Goal: Understand site structure

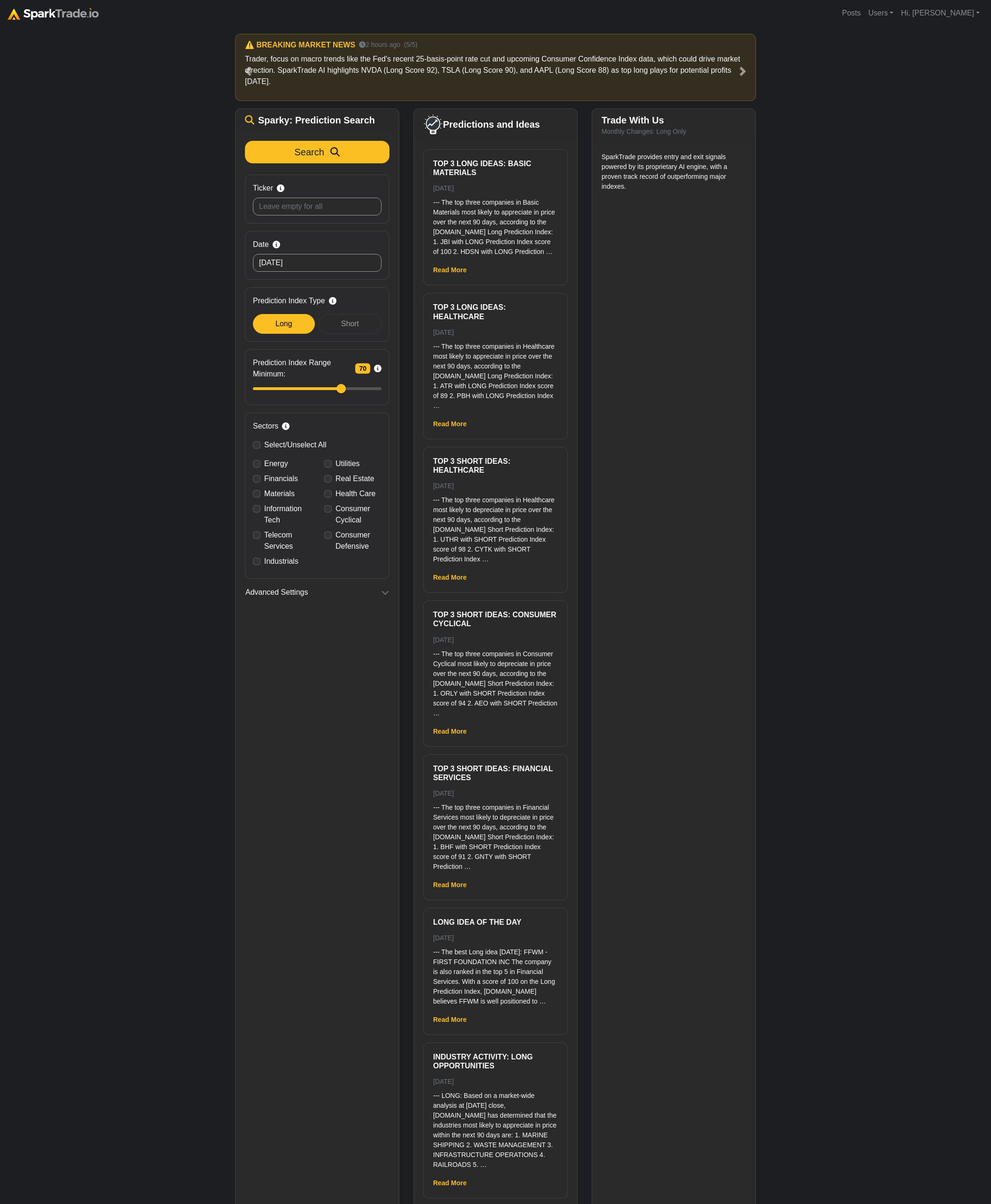
click at [862, 554] on div "How to Use [DOMAIN_NAME] × ⚠️ BREAKING MARKET NEWS a minute ago (1/5) Trader, f…" at bounding box center [495, 639] width 991 height 1226
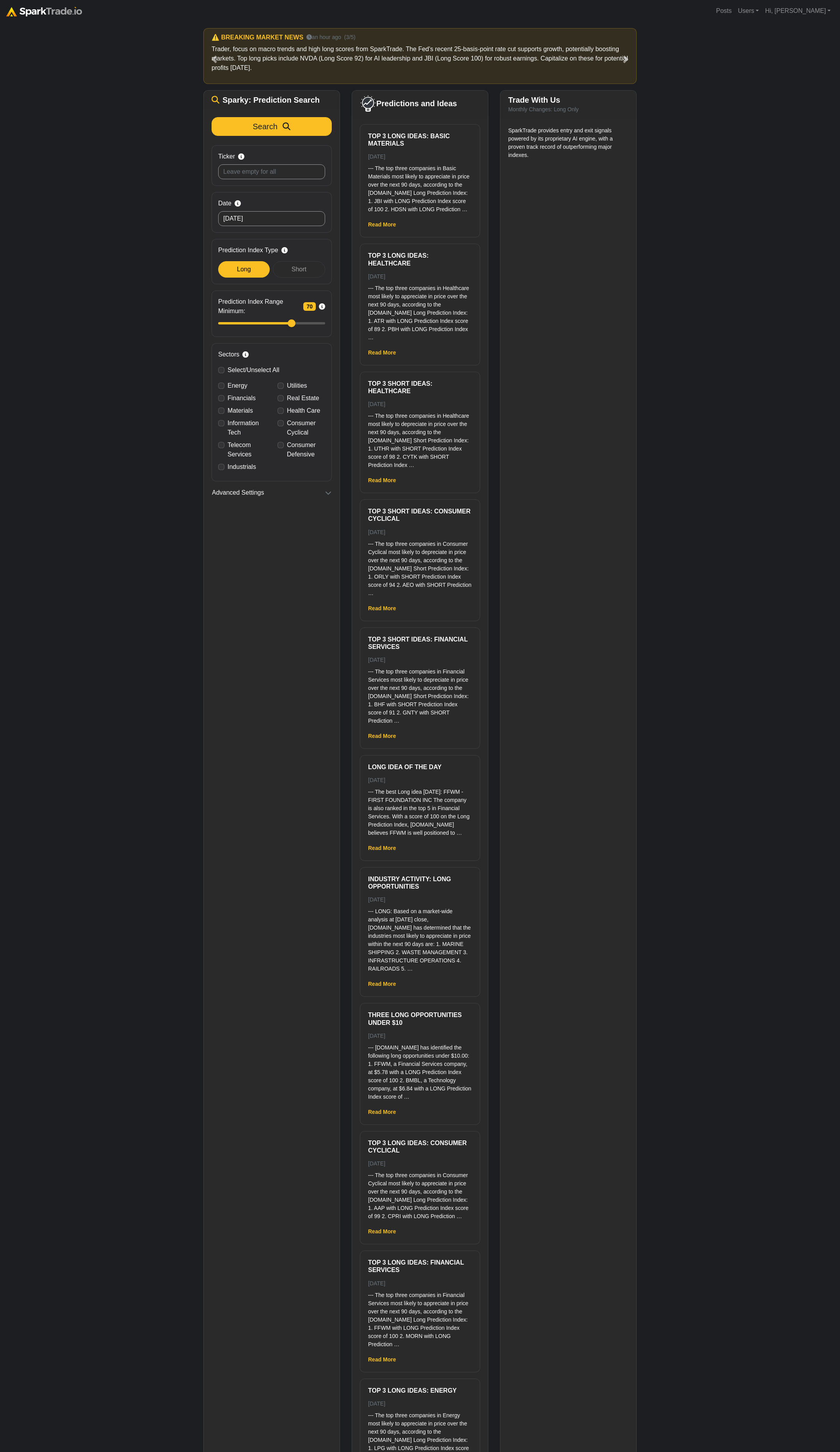
click at [741, 428] on div "How to Use SparkTrade.io × ⚠️ BREAKING MARKET NEWS a minute ago (1/5) Trader, f…" at bounding box center [420, 758] width 840 height 1472
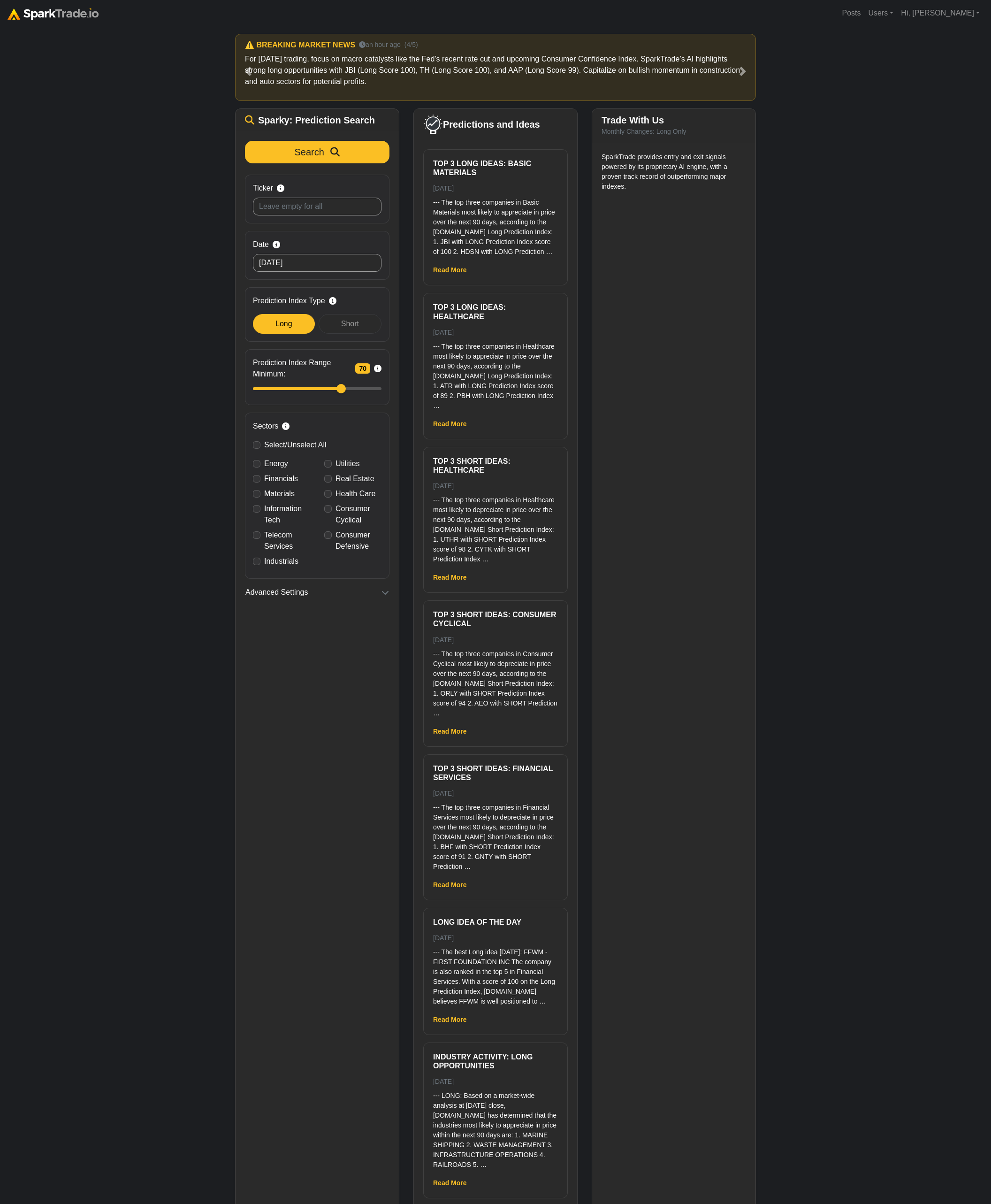
click at [810, 431] on div "How to Use SparkTrade.io × ⚠️ BREAKING MARKET NEWS a minute ago (1/5) Trader, f…" at bounding box center [495, 640] width 991 height 1228
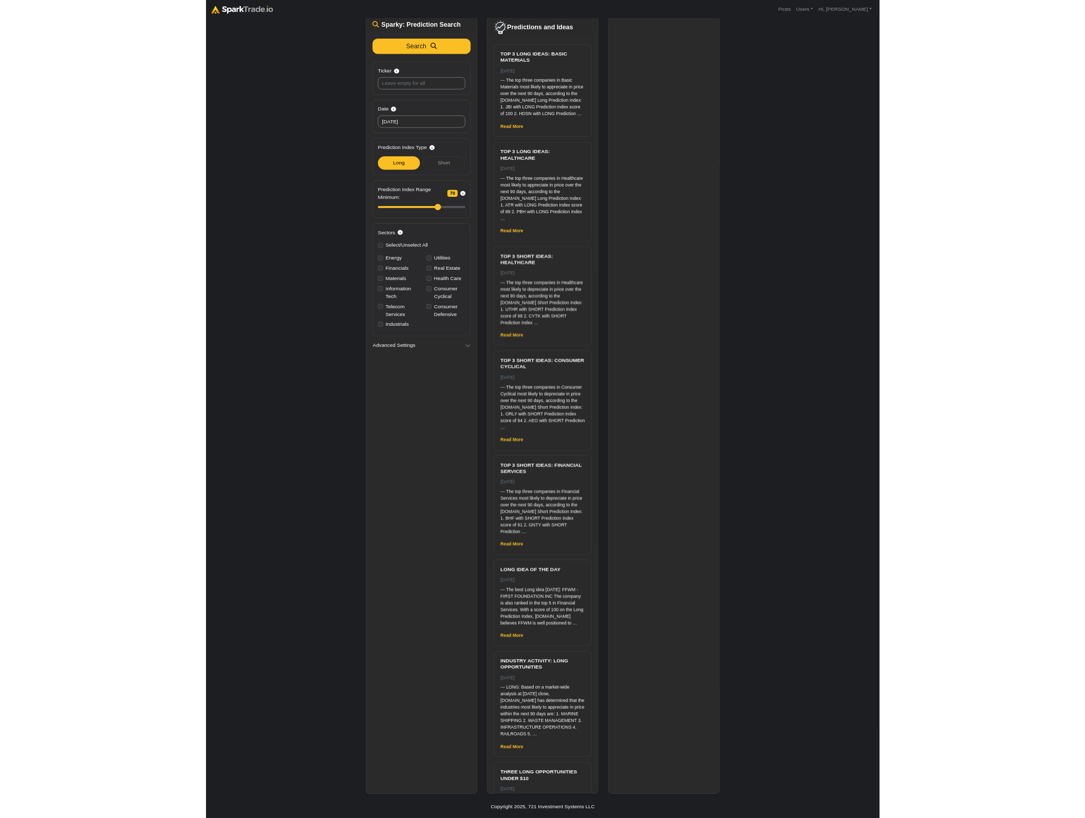
scroll to position [80, 0]
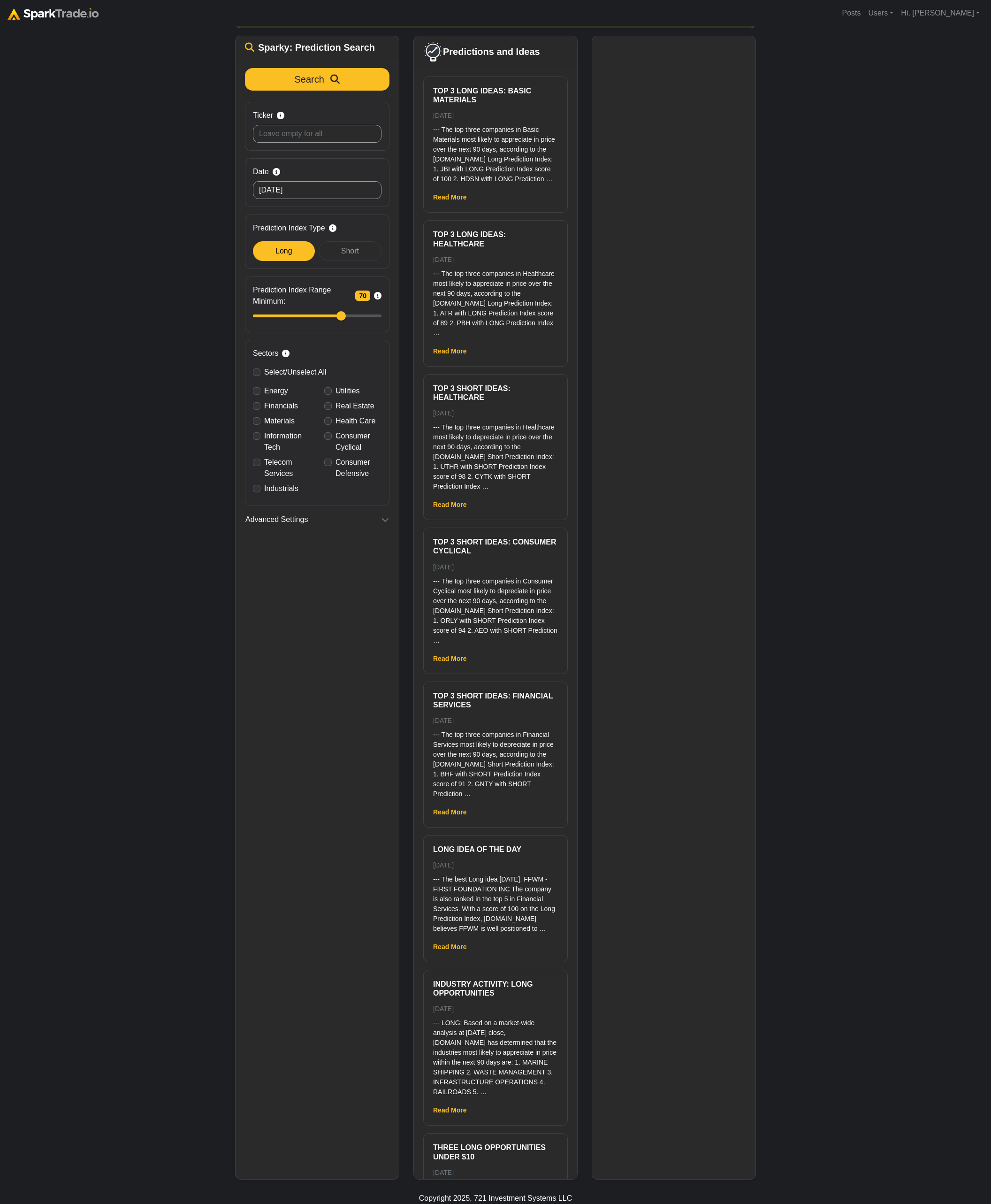
click at [886, 423] on div "How to Use SparkTrade.io × ⚠️ BREAKING MARKET NEWS a minute ago (1/5) Trader, f…" at bounding box center [495, 567] width 991 height 1228
click at [838, 556] on div "How to Use SparkTrade.io × ⚠️ BREAKING MARKET NEWS a minute ago (1/5) Trader, f…" at bounding box center [495, 567] width 991 height 1228
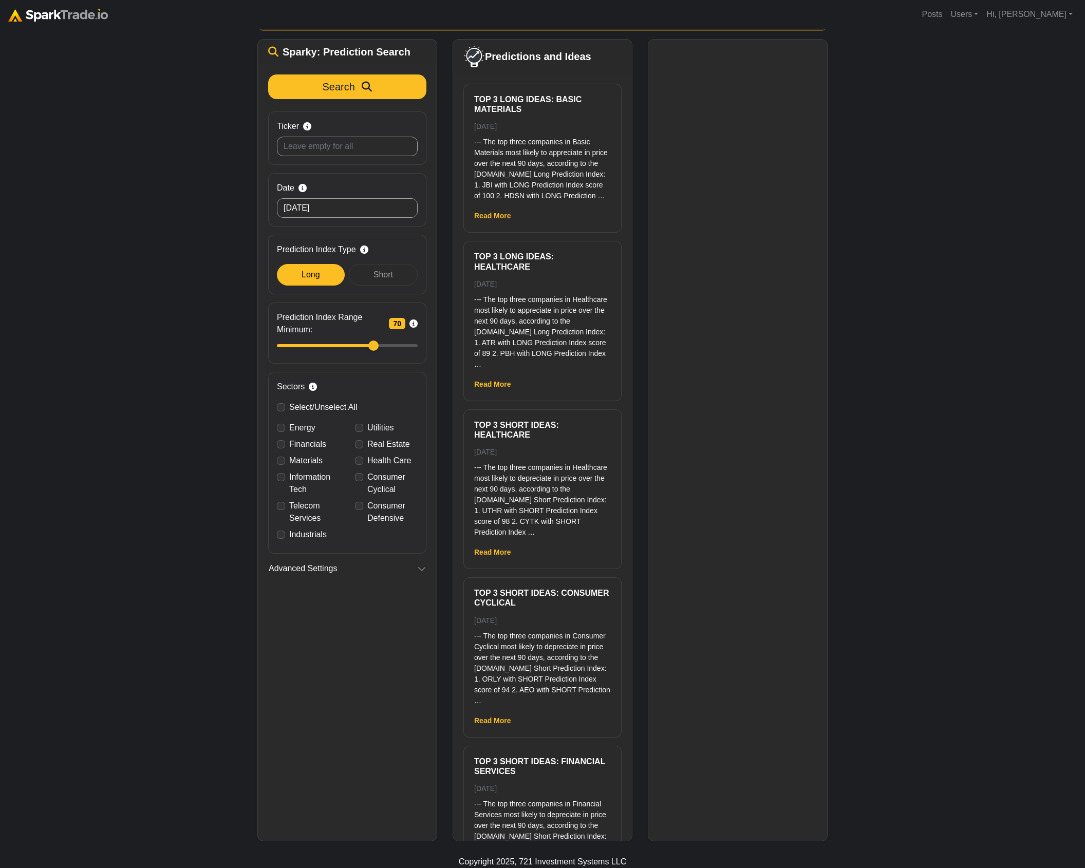
click at [960, 338] on div "How to Use SparkTrade.io × ⚠️ BREAKING MARKET NEWS a minute ago (1/5) Trader, f…" at bounding box center [542, 396] width 1085 height 895
